Goal: Task Accomplishment & Management: Use online tool/utility

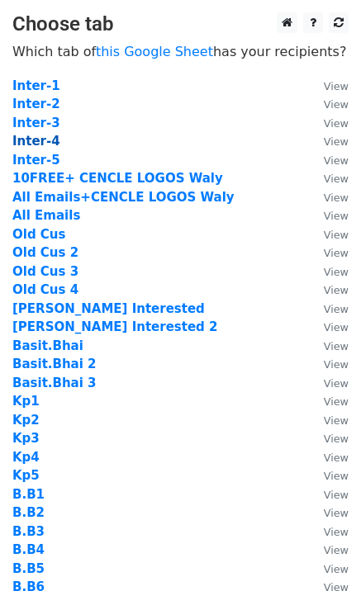
click at [40, 145] on strong "Inter-4" at bounding box center [36, 141] width 48 height 15
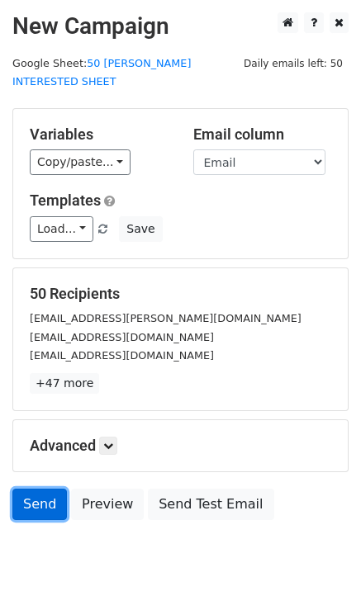
click at [35, 489] on link "Send" at bounding box center [39, 504] width 55 height 31
